Goal: Use online tool/utility: Utilize a website feature to perform a specific function

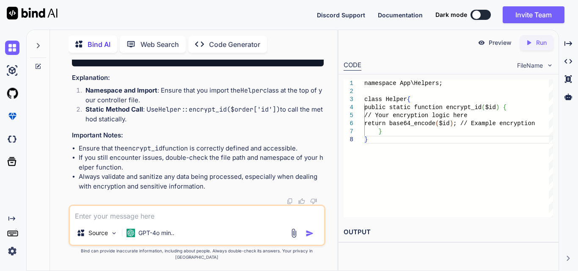
scroll to position [0, 4]
type textarea "x"
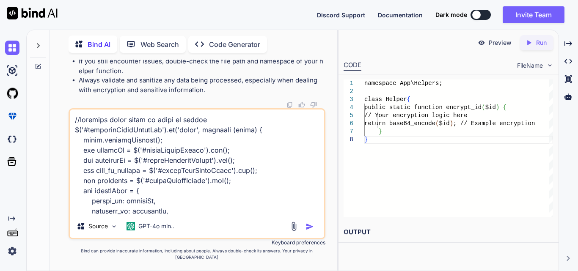
scroll to position [1097, 0]
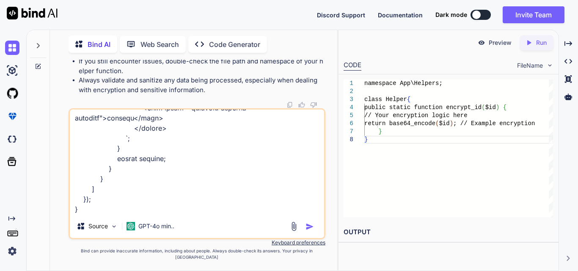
paste textarea "function displayOrderData(data) { console.log(data); const tableBody = $('#orde…"
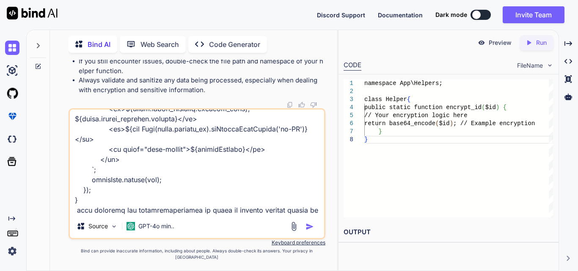
scroll to position [2600, 0]
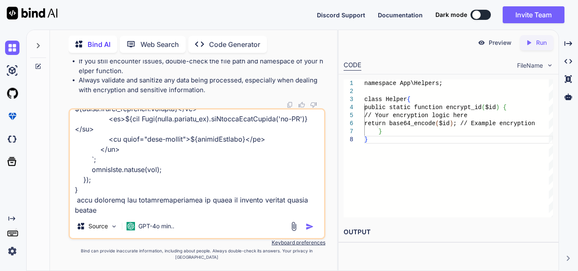
type textarea "//generate excel click on excel on button $('#generateOrderExcelBtn').on('click…"
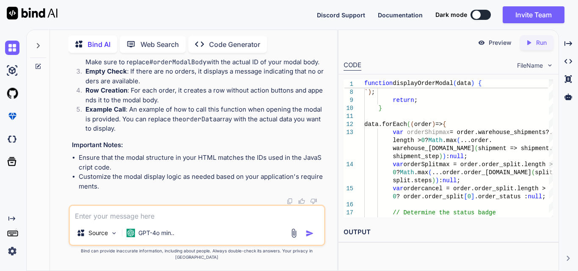
scroll to position [18616, 0]
click at [143, 220] on textarea at bounding box center [197, 213] width 254 height 15
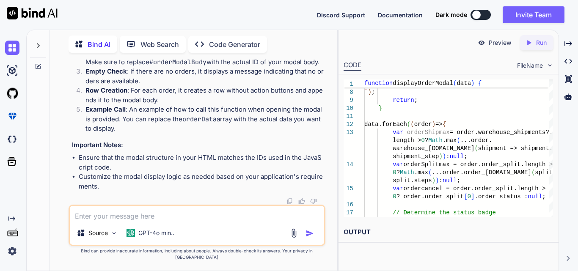
copy span "orderModalBody"
drag, startPoint x: 83, startPoint y: 125, endPoint x: 189, endPoint y: 199, distance: 129.7
copy code "data. forEach ( ( order ) => { var orderShipmax = order. warehouse_shipments ?.…"
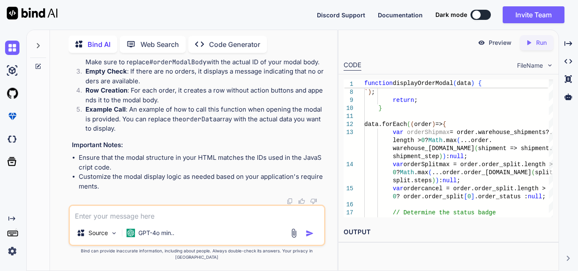
drag, startPoint x: 105, startPoint y: 130, endPoint x: 89, endPoint y: 64, distance: 68.2
copy code "data. forEach ( ( order ) => { var orderShipmax = order. warehouse_shipments ?.…"
